Goal: Information Seeking & Learning: Learn about a topic

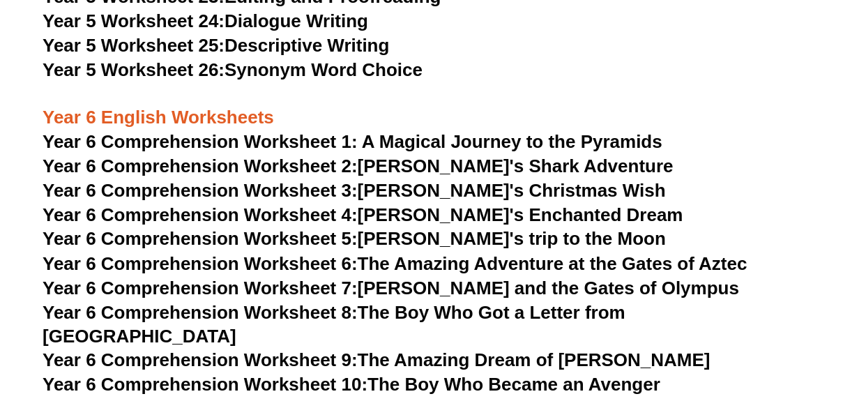
click at [626, 40] on h3 "Year 5 Worksheet 25: Descriptive Writing" at bounding box center [433, 46] width 781 height 24
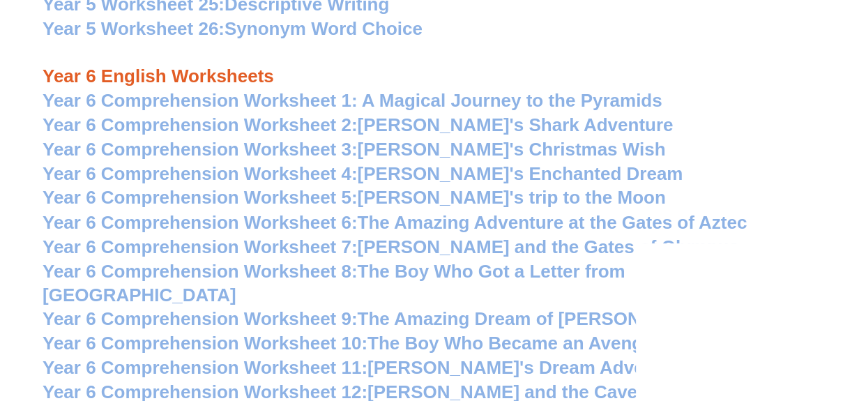
scroll to position [6910, 0]
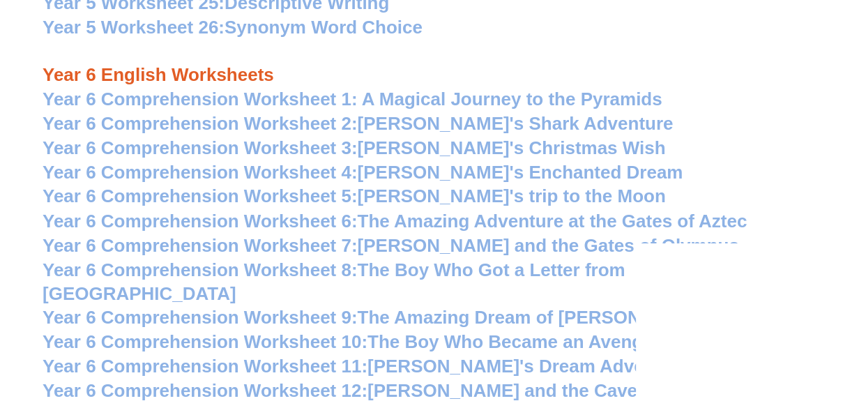
click at [346, 272] on span "Year 6 Comprehension Worksheet 8:" at bounding box center [200, 269] width 315 height 21
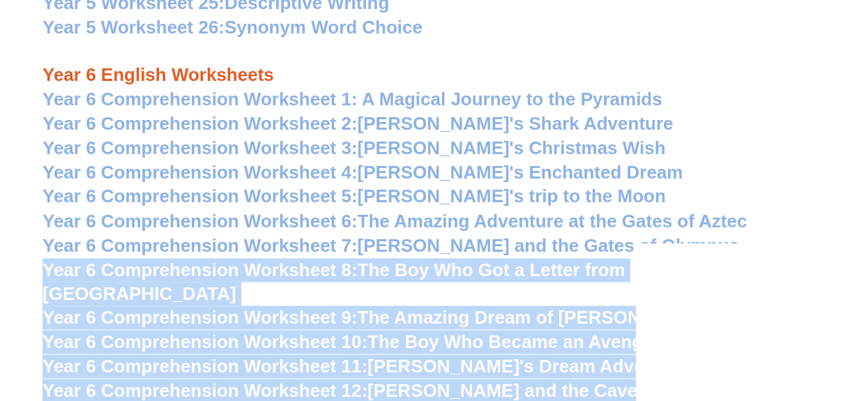
drag, startPoint x: 40, startPoint y: 265, endPoint x: 636, endPoint y: 259, distance: 595.2
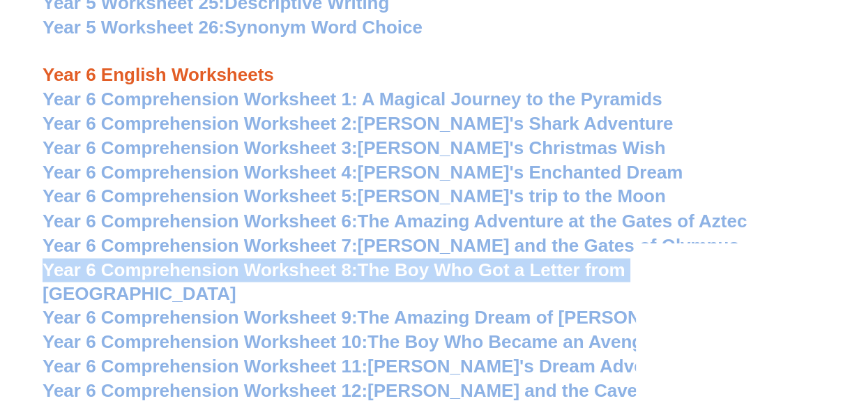
drag, startPoint x: 40, startPoint y: 266, endPoint x: 631, endPoint y: 267, distance: 591.0
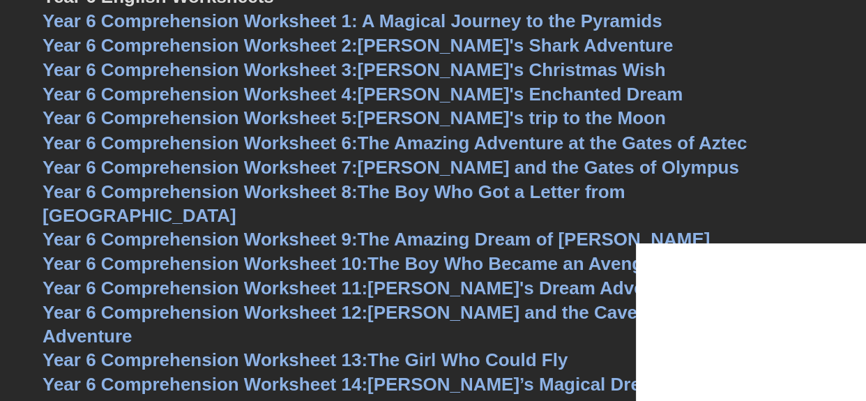
scroll to position [6994, 0]
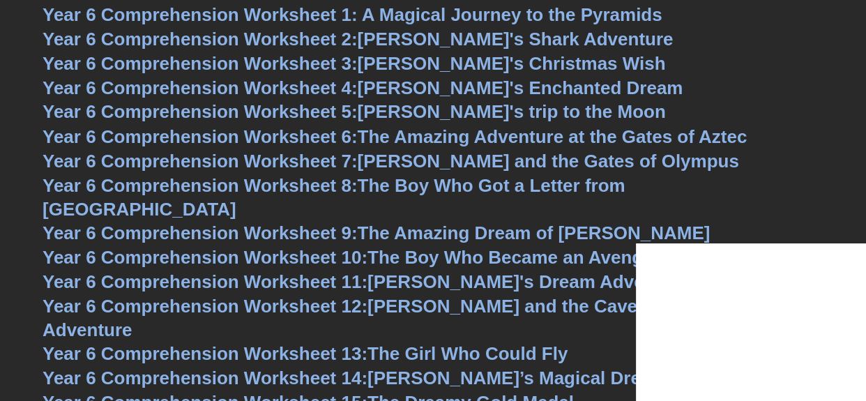
drag, startPoint x: 113, startPoint y: 185, endPoint x: 87, endPoint y: 188, distance: 25.9
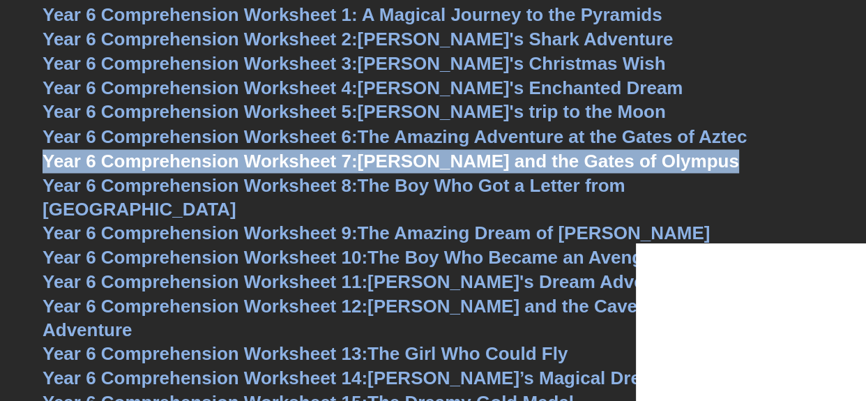
click at [47, 180] on span "Year 6 Comprehension Worksheet 8:" at bounding box center [200, 184] width 315 height 21
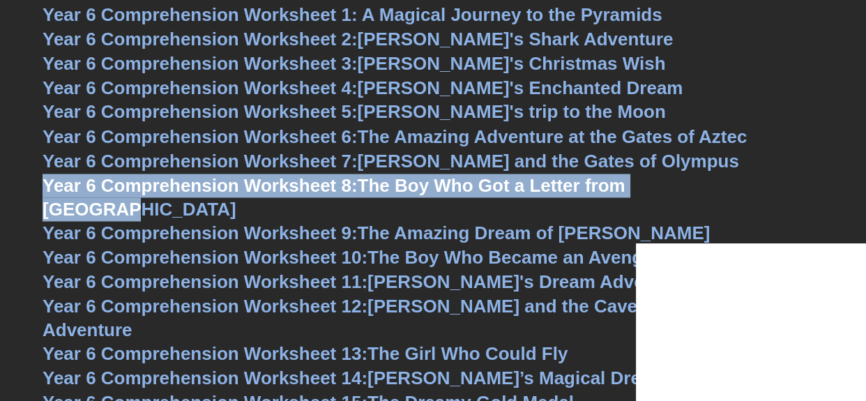
drag, startPoint x: 43, startPoint y: 181, endPoint x: 717, endPoint y: 183, distance: 674.6
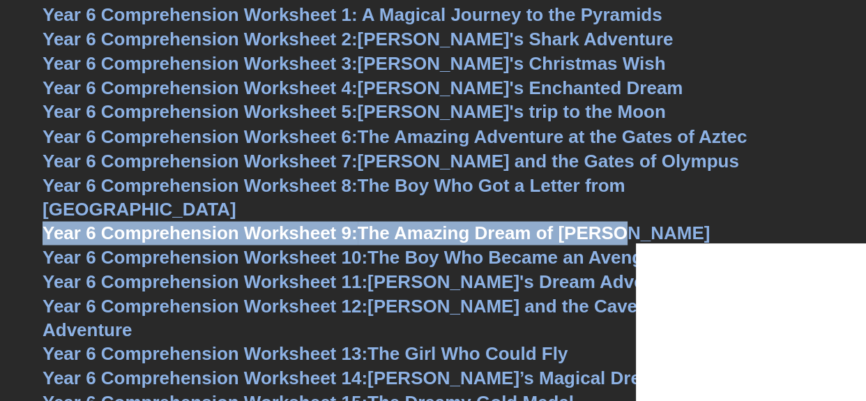
drag, startPoint x: 613, startPoint y: 201, endPoint x: 41, endPoint y: 203, distance: 571.5
click at [261, 222] on span "Year 6 Comprehension Worksheet 9:" at bounding box center [200, 232] width 315 height 21
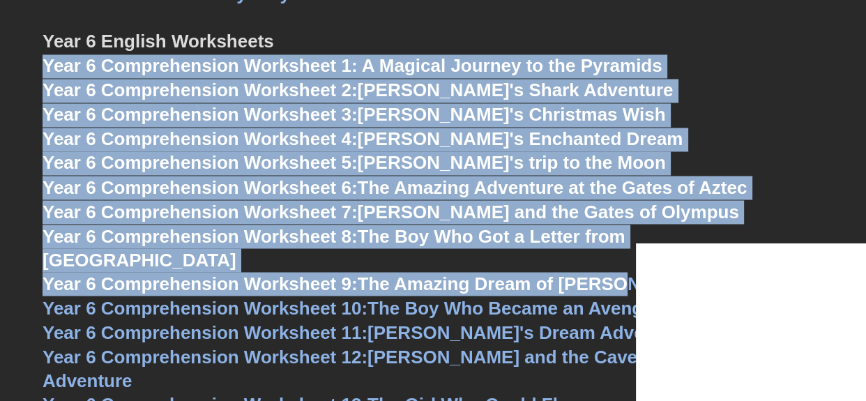
click at [673, 141] on h3 "Year 6 Comprehension Worksheet 4: Lily's Enchanted Dream" at bounding box center [433, 140] width 781 height 24
click at [700, 167] on h3 "Year 6 Comprehension Worksheet 5: Emily's trip to the Moon" at bounding box center [433, 163] width 781 height 24
click at [684, 125] on h3 "Year 6 Comprehension Worksheet 3: Tommy's Christmas Wish" at bounding box center [433, 115] width 781 height 24
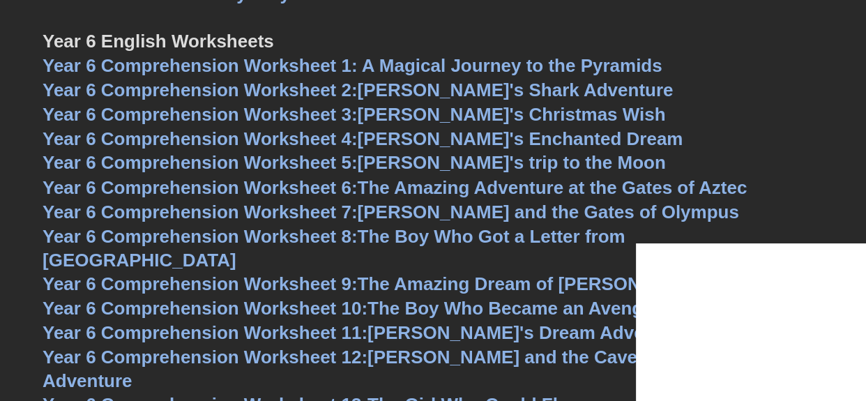
click at [686, 132] on h3 "Year 6 Comprehension Worksheet 4: Lily's Enchanted Dream" at bounding box center [433, 140] width 781 height 24
